Goal: Task Accomplishment & Management: Manage account settings

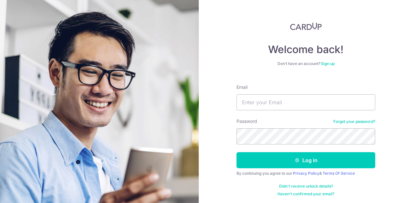
type input "[EMAIL_ADDRESS][DOMAIN_NAME]"
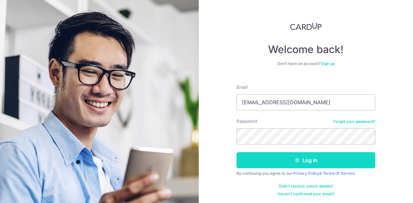
click at [254, 156] on button "Log in" at bounding box center [305, 160] width 139 height 16
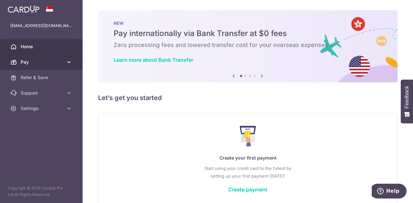
click at [45, 67] on link "Pay" at bounding box center [41, 61] width 83 height 15
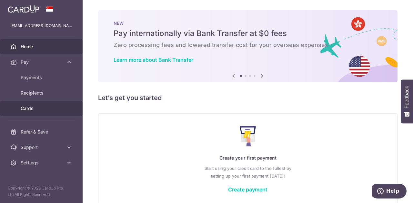
click at [52, 105] on link "Cards" at bounding box center [41, 108] width 83 height 15
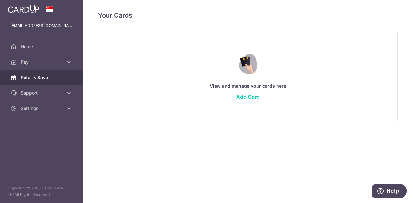
click at [60, 70] on link "Refer & Save" at bounding box center [41, 77] width 83 height 15
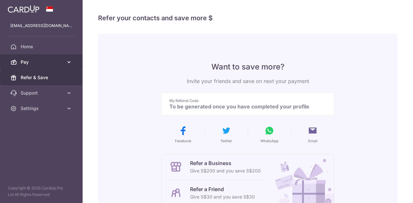
click at [61, 67] on link "Pay" at bounding box center [41, 61] width 83 height 15
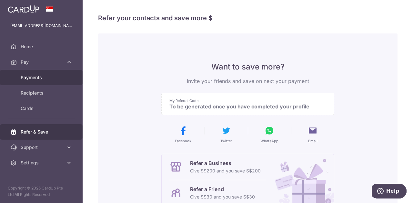
click at [52, 82] on link "Payments" at bounding box center [41, 77] width 83 height 15
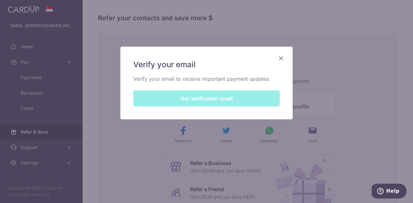
click at [240, 102] on div "Verify your email Verify your email to receive important payment updates. Get v…" at bounding box center [206, 83] width 172 height 73
click at [236, 98] on div "Verify your email Verify your email to receive important payment updates. Get v…" at bounding box center [206, 83] width 172 height 73
click at [133, 85] on div "Verify your email Verify your email to receive important payment updates. Get v…" at bounding box center [206, 83] width 172 height 73
click at [145, 74] on div "Verify your email Verify your email to receive important payment updates. Get v…" at bounding box center [206, 83] width 172 height 73
click at [146, 76] on p "Verify your email to receive important payment updates." at bounding box center [206, 79] width 146 height 8
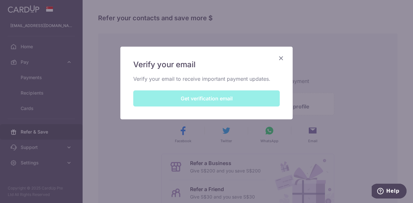
click at [146, 76] on p "Verify your email to receive important payment updates." at bounding box center [206, 79] width 146 height 8
click at [165, 103] on div "Verify your email Verify your email to receive important payment updates. Get v…" at bounding box center [206, 83] width 172 height 73
click at [159, 67] on span "Verify your email" at bounding box center [164, 65] width 62 height 10
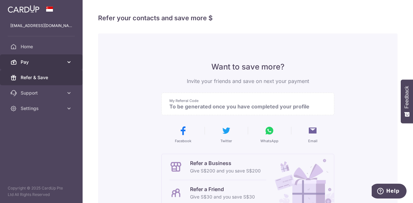
click at [68, 59] on icon at bounding box center [69, 62] width 6 height 6
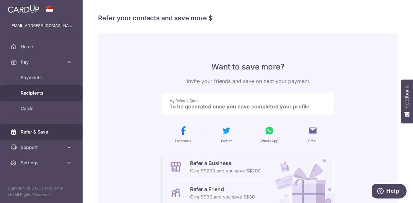
click at [64, 93] on link "Recipients" at bounding box center [41, 92] width 83 height 15
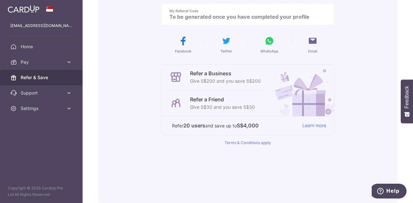
scroll to position [120, 0]
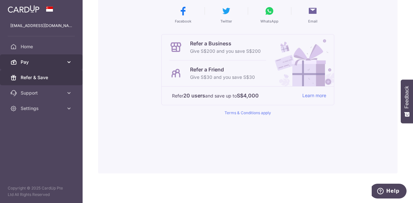
click at [34, 62] on span "Pay" at bounding box center [42, 62] width 43 height 6
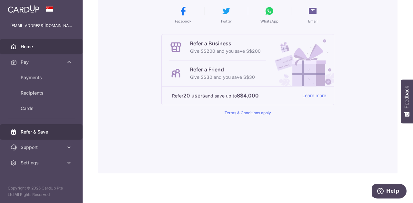
click at [35, 50] on span "Home" at bounding box center [42, 47] width 43 height 6
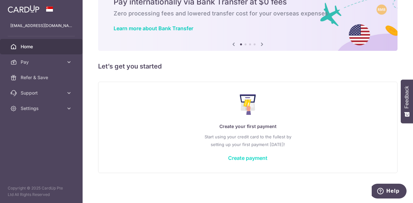
click at [233, 158] on link "Create payment" at bounding box center [247, 158] width 39 height 6
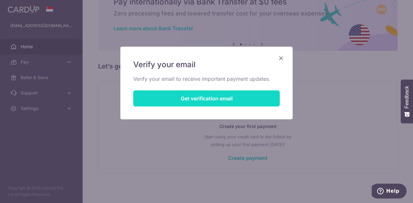
click at [248, 102] on button "Get verification email" at bounding box center [206, 99] width 146 height 16
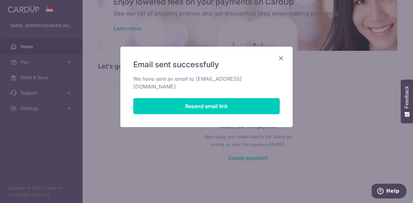
click at [279, 59] on icon "Close" at bounding box center [281, 58] width 8 height 8
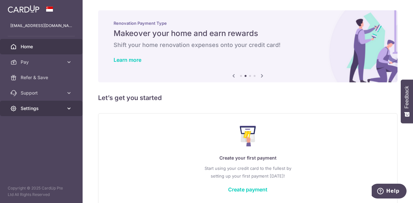
click at [65, 111] on link "Settings" at bounding box center [41, 108] width 83 height 15
